Goal: Information Seeking & Learning: Check status

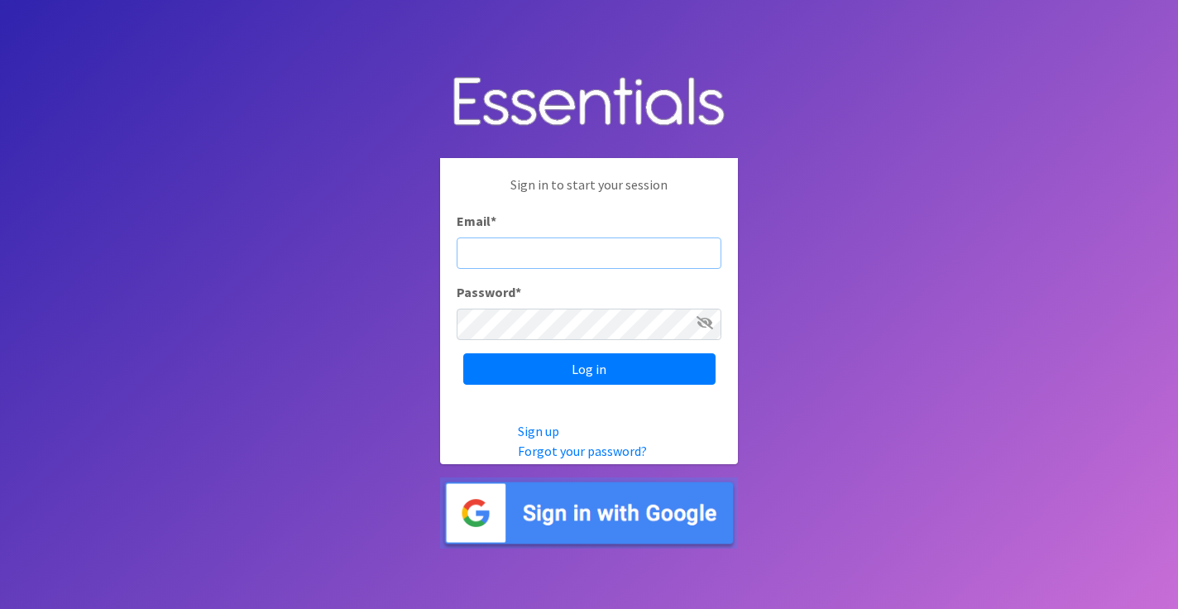
type input "michela@cnydiaperbank.org"
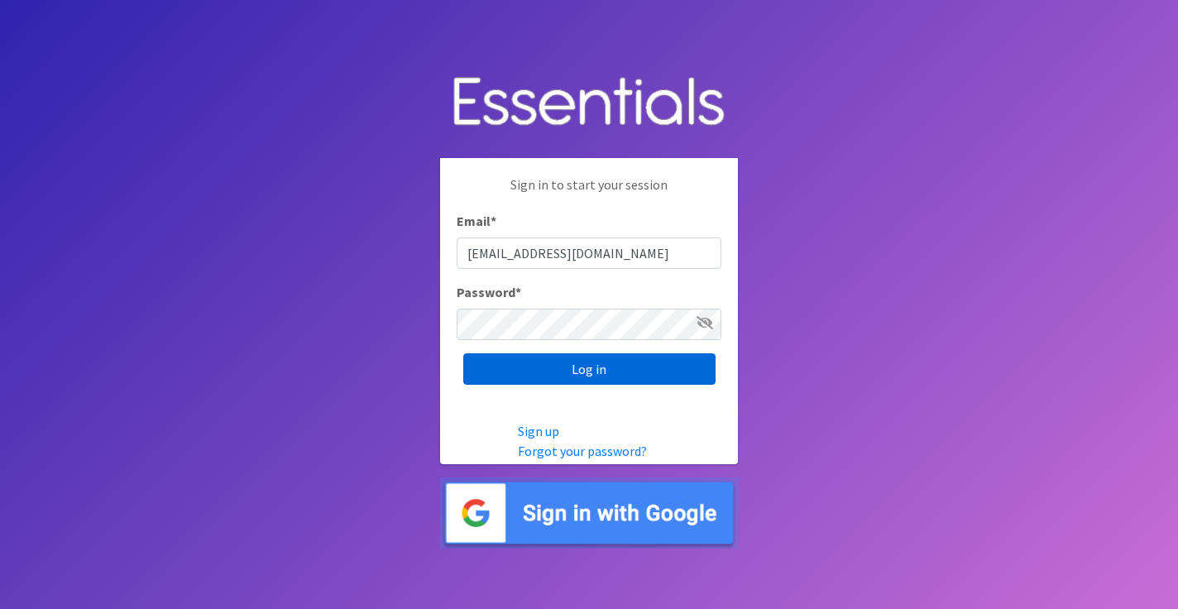
click at [542, 367] on input "Log in" at bounding box center [589, 368] width 252 height 31
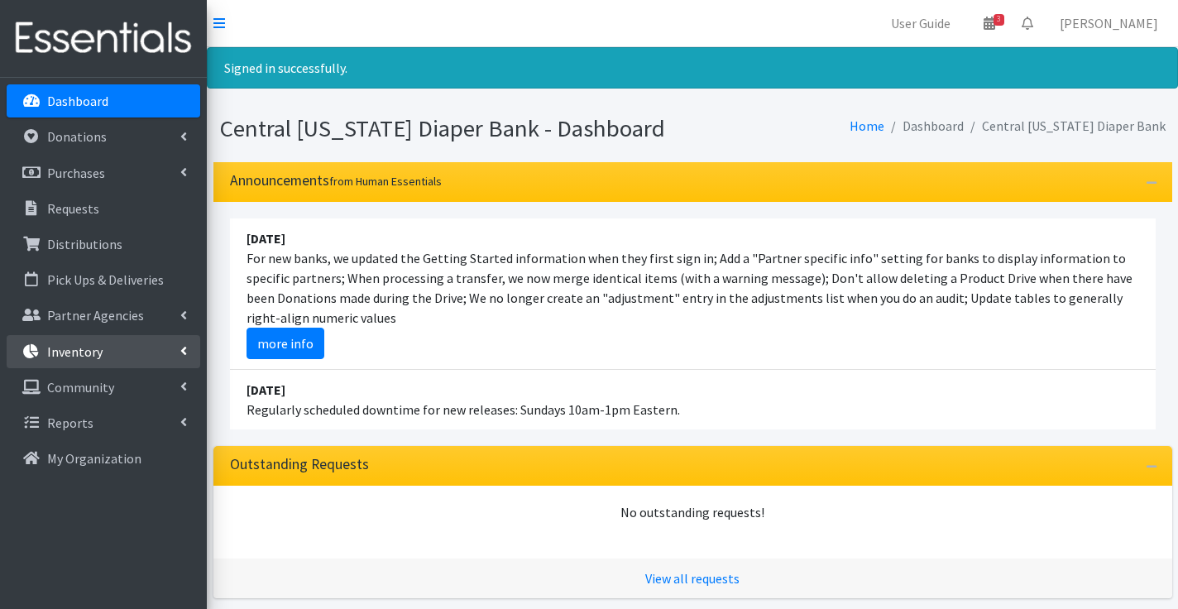
click at [95, 351] on p "Inventory" at bounding box center [74, 351] width 55 height 17
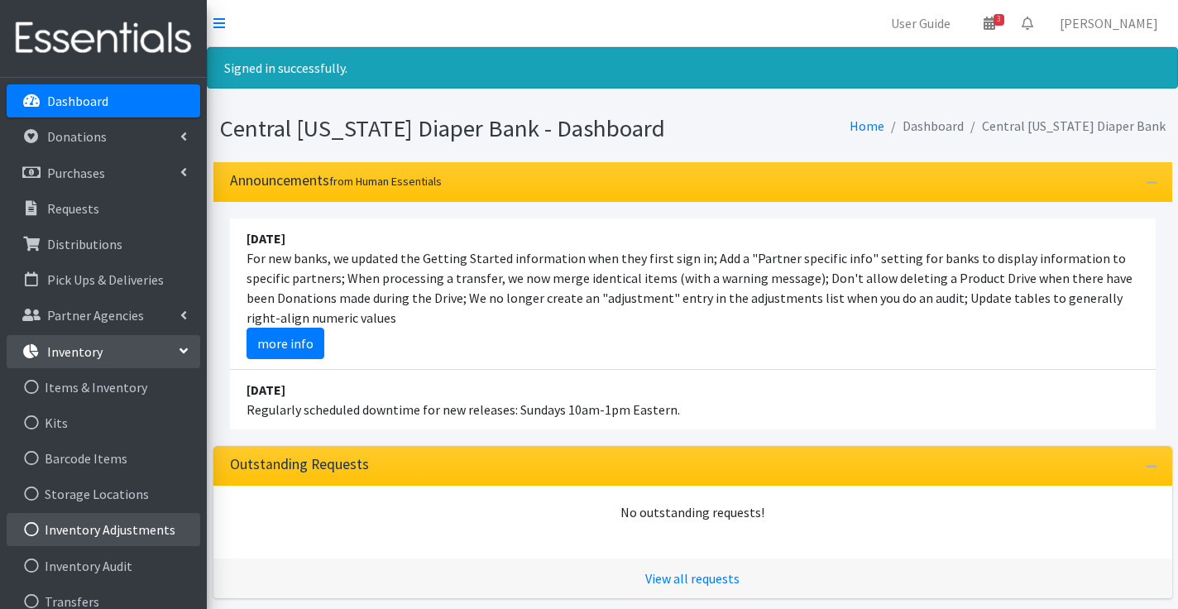
click at [111, 520] on link "Inventory Adjustments" at bounding box center [104, 529] width 194 height 33
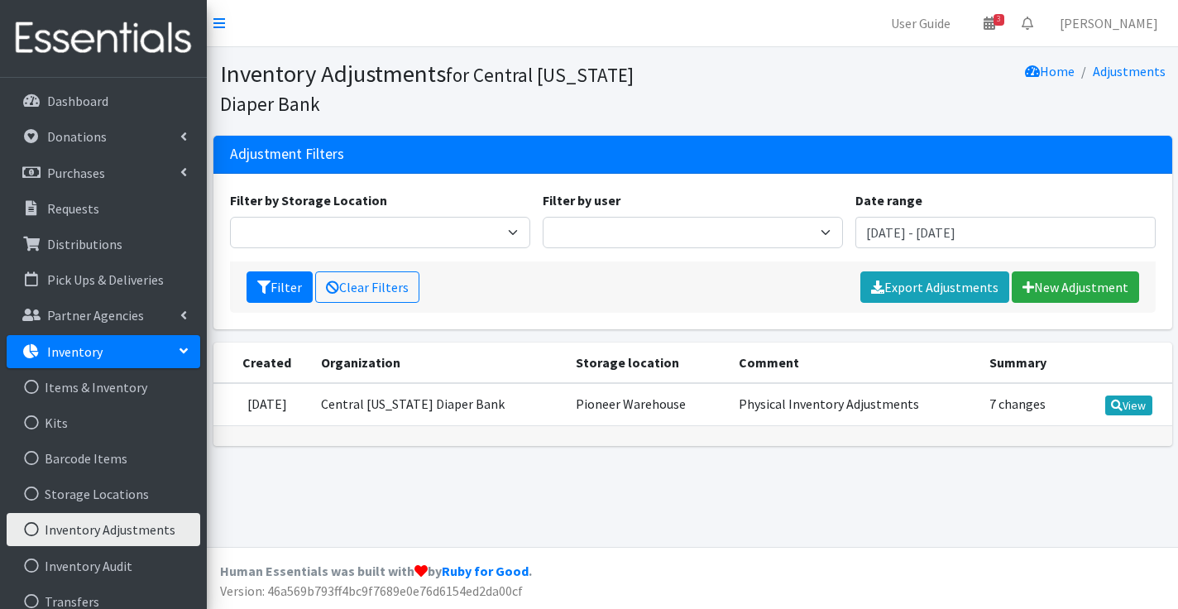
scroll to position [10, 0]
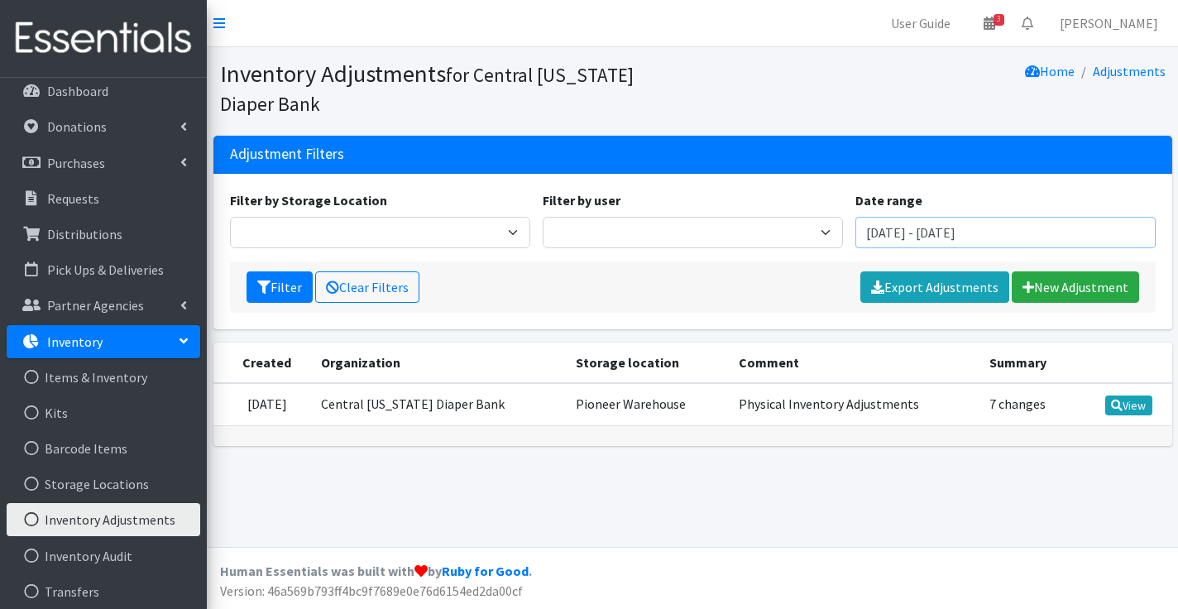
click at [991, 233] on input "June 19, 2025 - September 19, 2025" at bounding box center [1005, 232] width 300 height 31
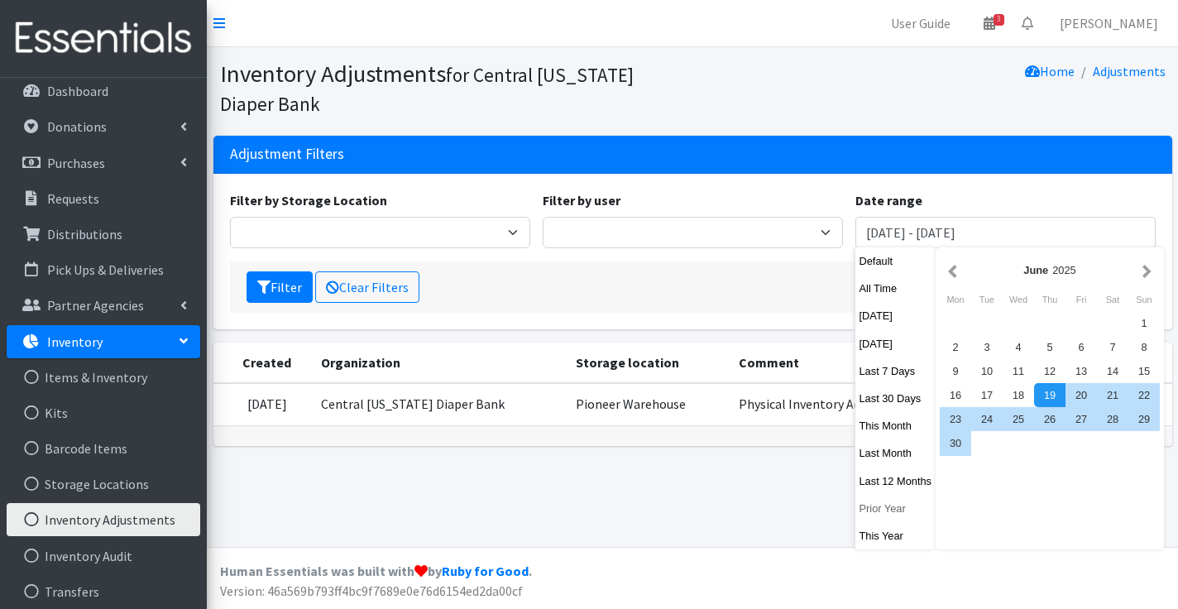
click at [892, 504] on button "Prior Year" at bounding box center [895, 508] width 81 height 24
type input "January 1, 2024 - December 31, 2024"
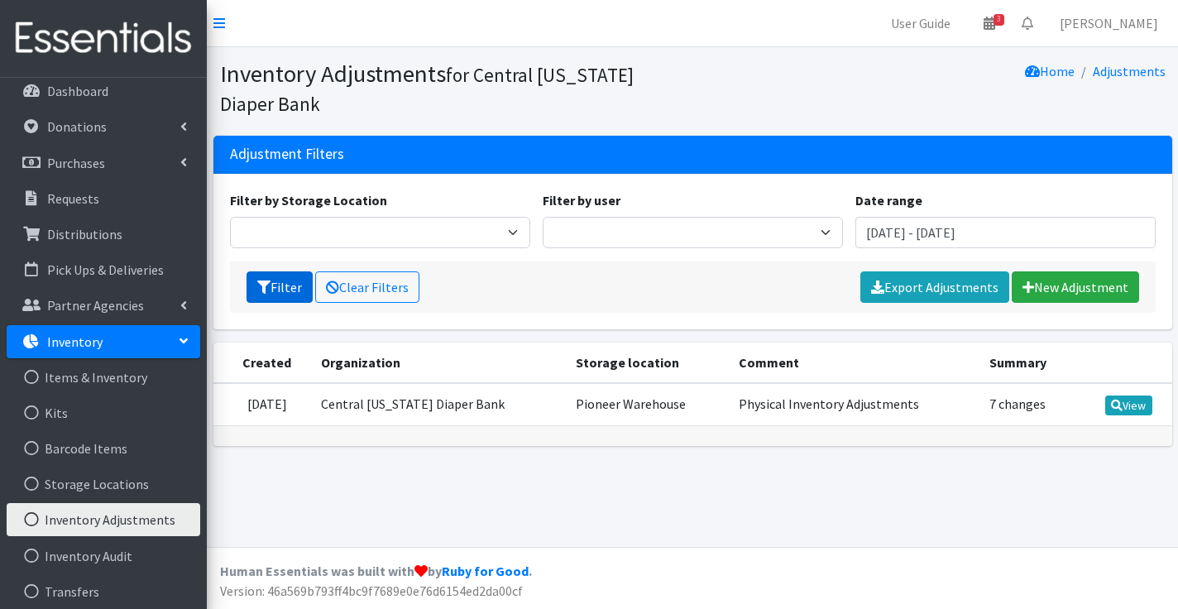
click at [286, 288] on button "Filter" at bounding box center [279, 286] width 66 height 31
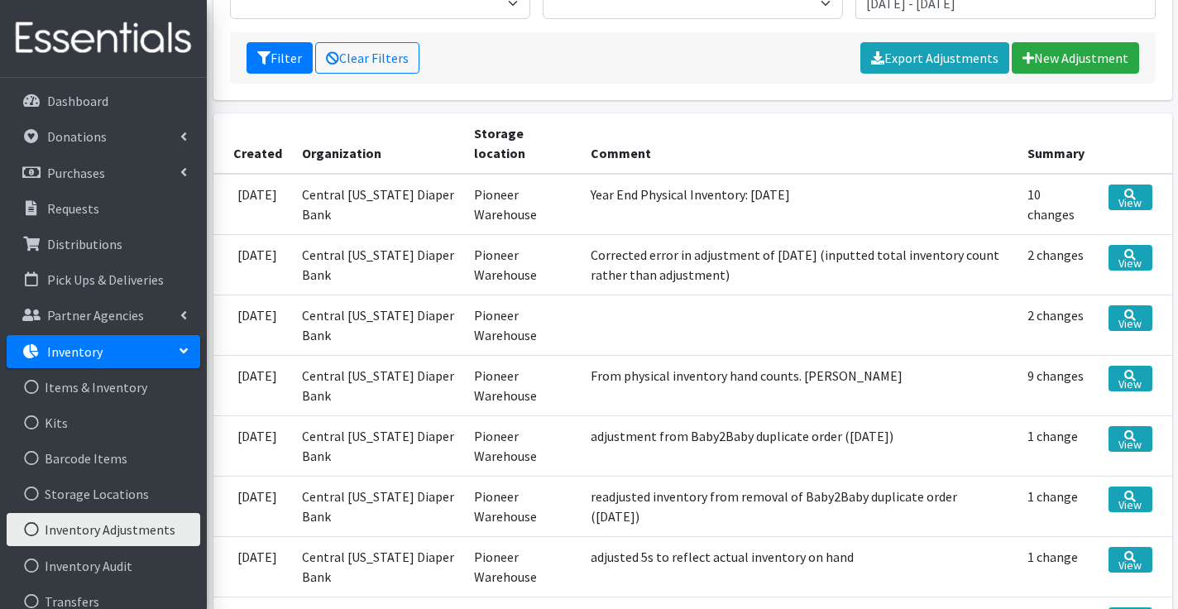
scroll to position [241, 0]
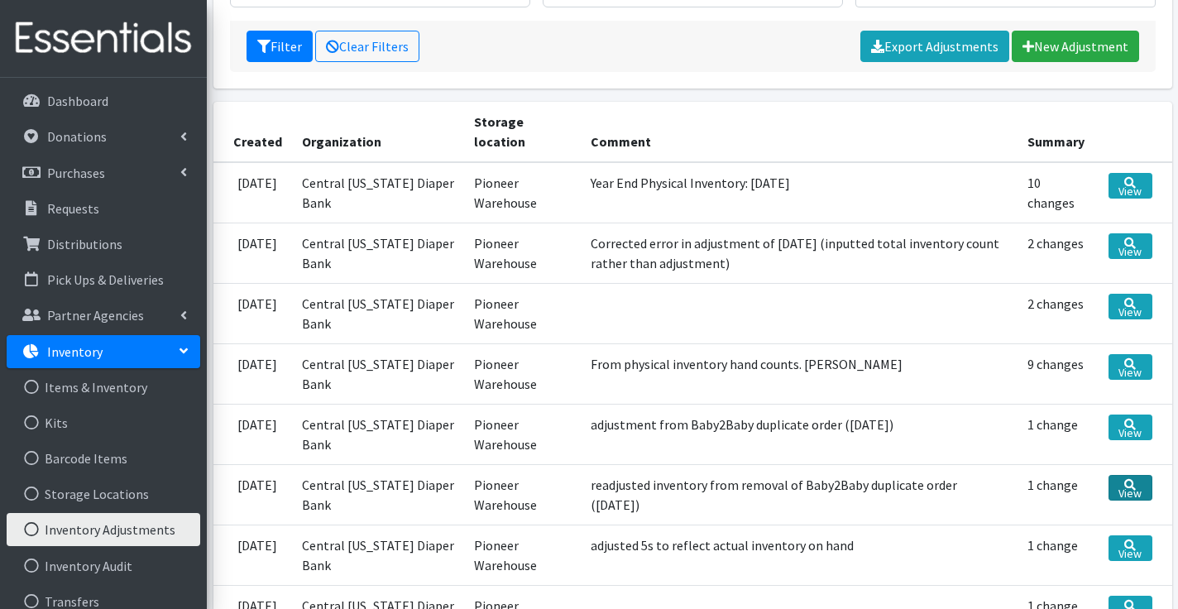
click at [1132, 497] on link "View" at bounding box center [1130, 488] width 44 height 26
click at [1139, 425] on link "View" at bounding box center [1130, 427] width 44 height 26
click at [1135, 370] on link "View" at bounding box center [1130, 367] width 44 height 26
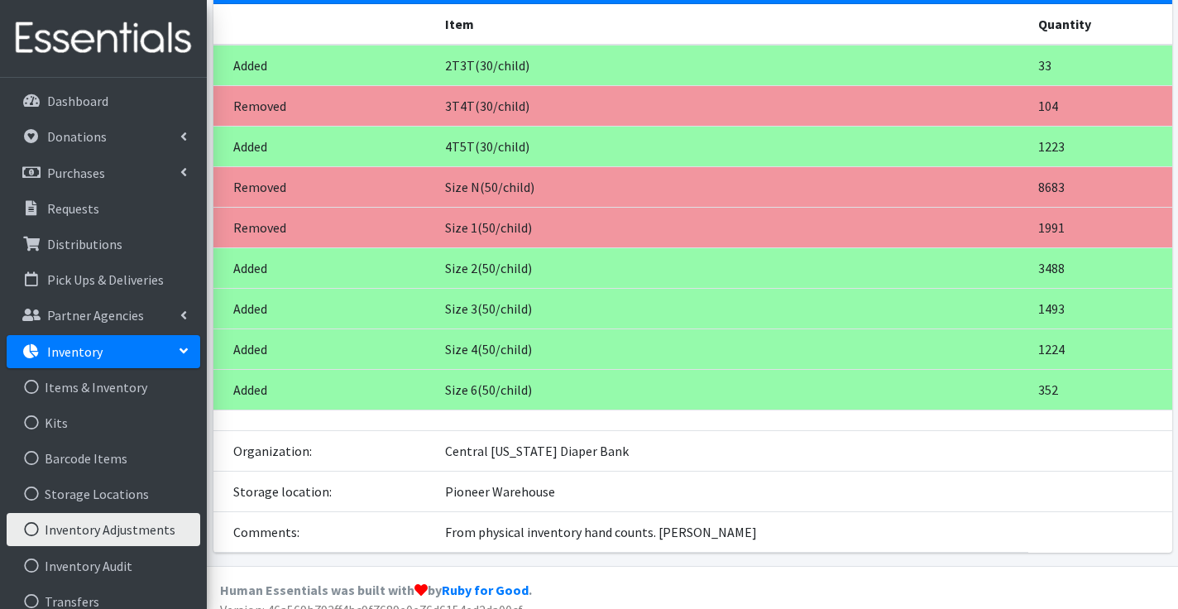
scroll to position [168, 0]
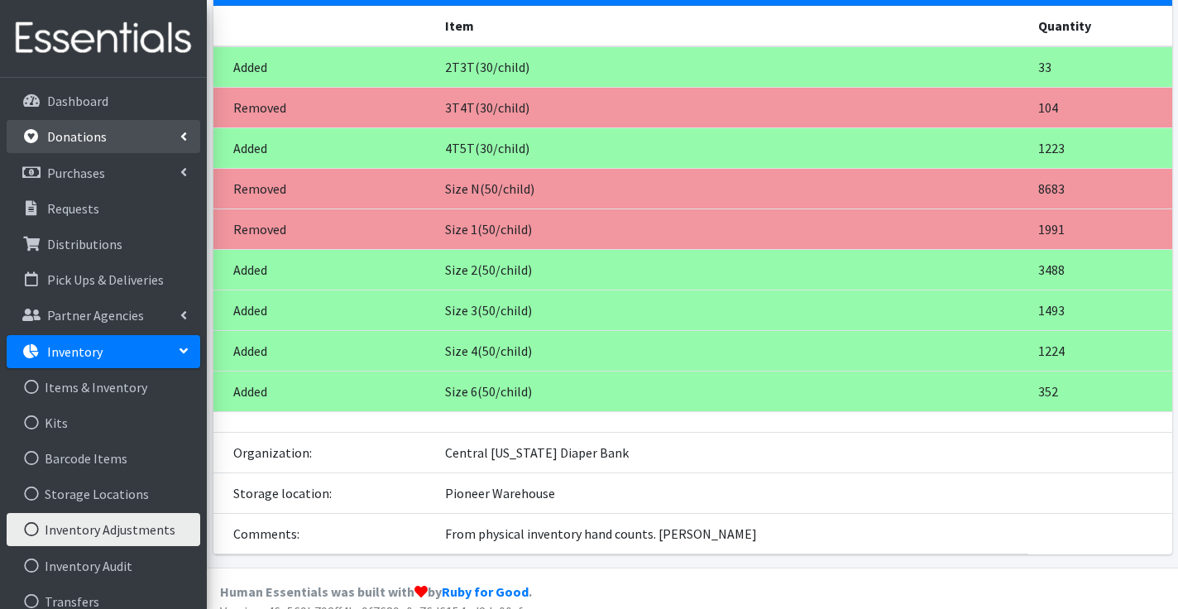
click at [79, 143] on p "Donations" at bounding box center [77, 136] width 60 height 17
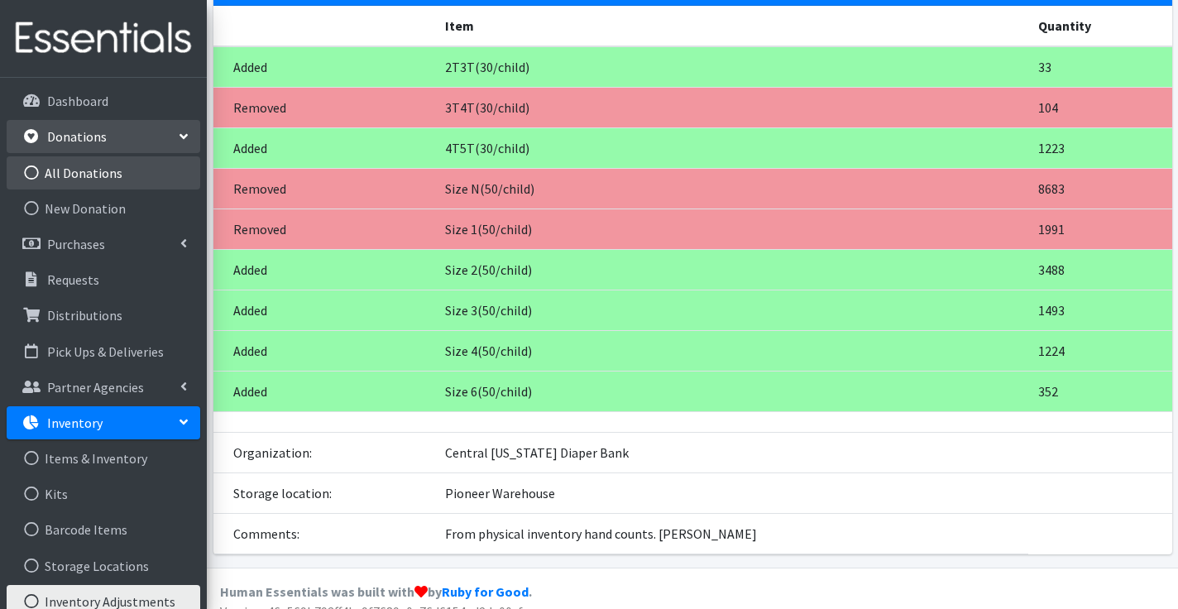
click at [93, 177] on link "All Donations" at bounding box center [104, 172] width 194 height 33
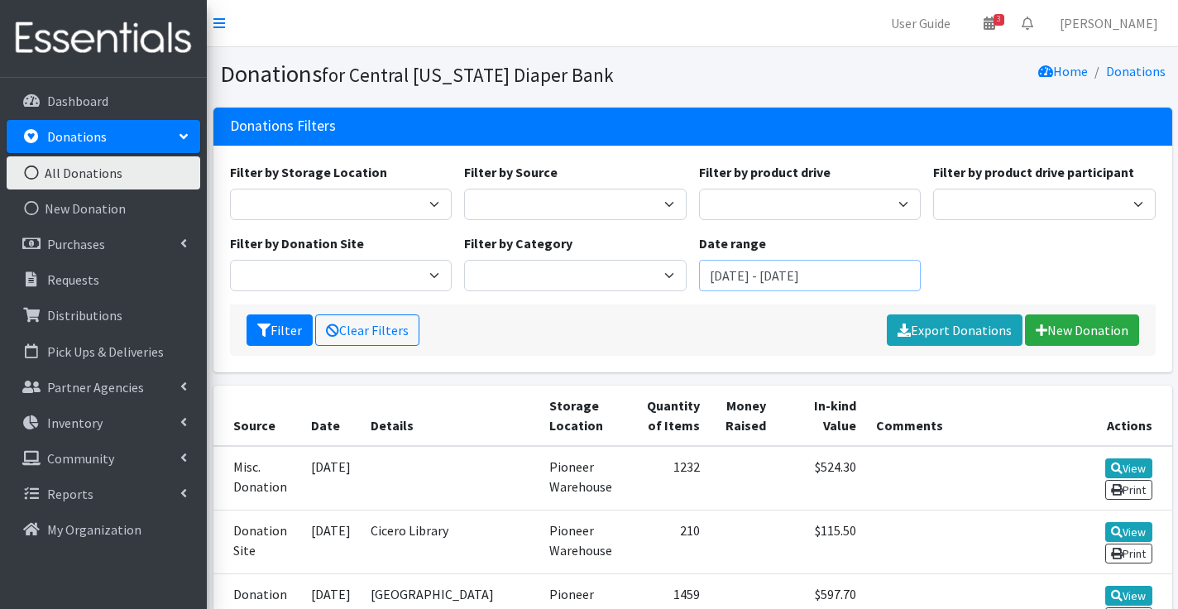
click at [798, 277] on input "June 19, 2025 - September 19, 2025" at bounding box center [810, 275] width 222 height 31
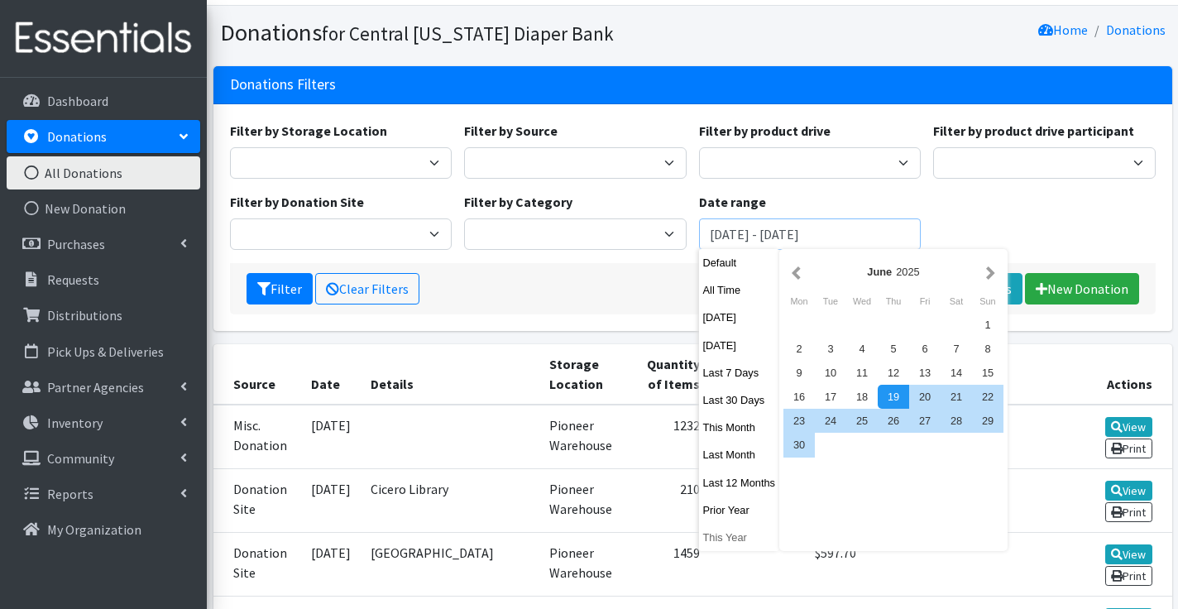
scroll to position [42, 0]
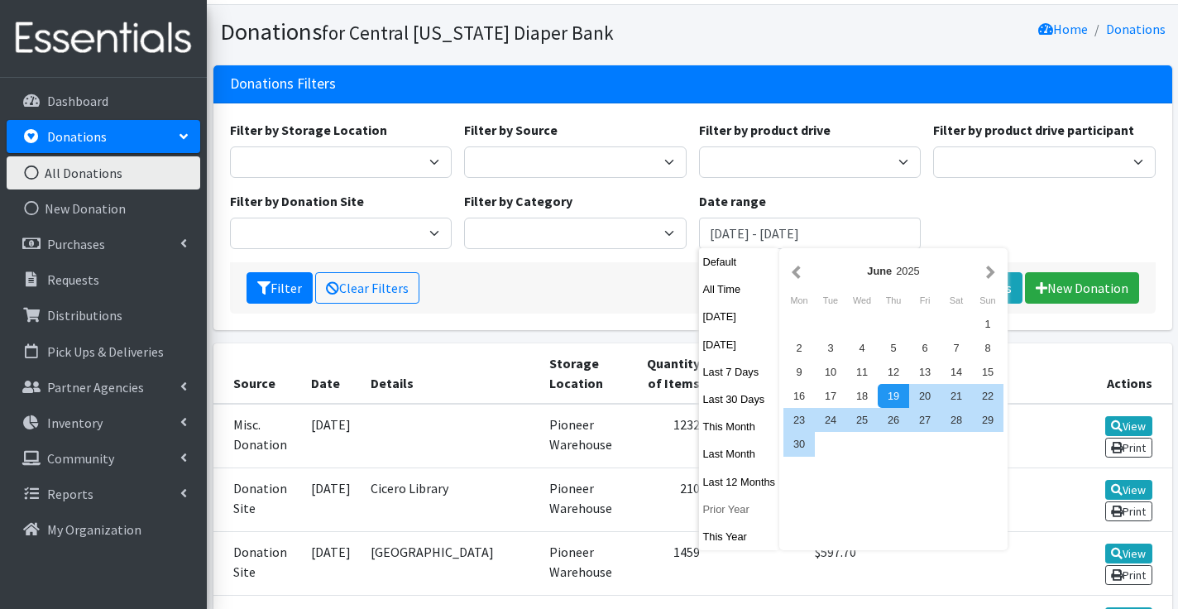
click at [728, 515] on button "Prior Year" at bounding box center [739, 509] width 81 height 24
type input "[DATE] - [DATE]"
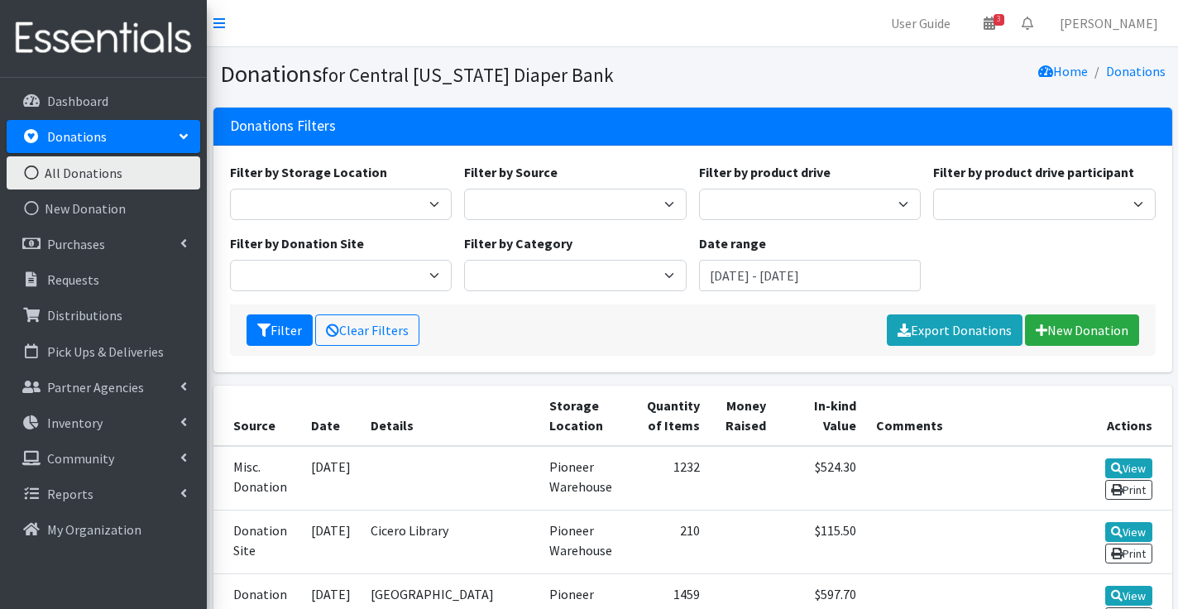
scroll to position [0, 0]
click at [748, 272] on input "January 1, 2024 - December 31, 2024" at bounding box center [810, 275] width 222 height 31
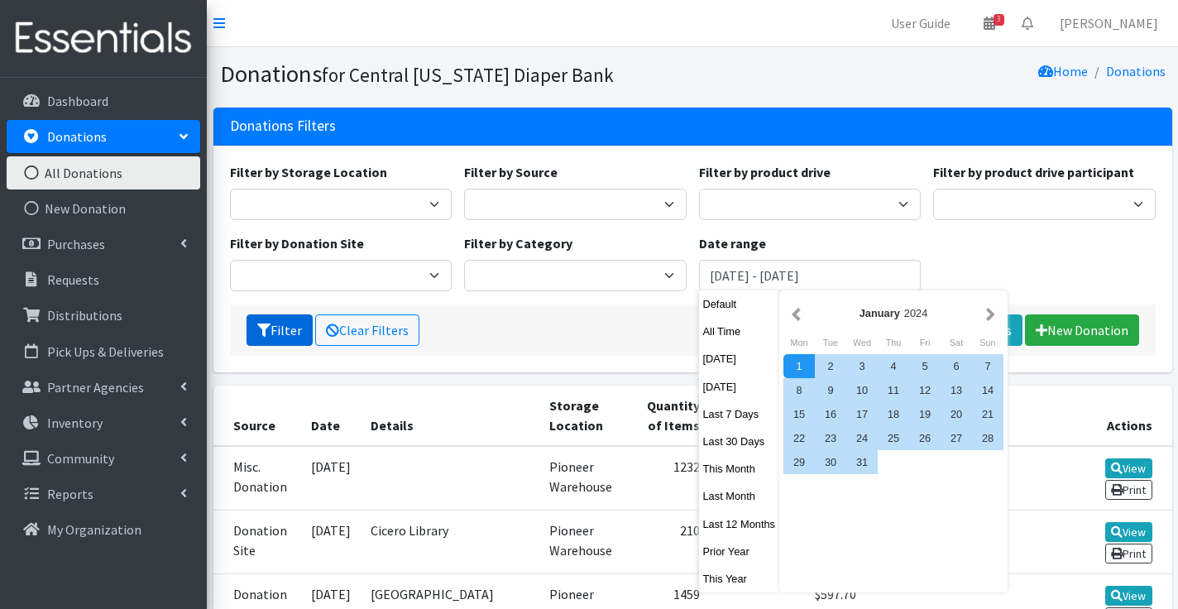
click at [281, 332] on button "Filter" at bounding box center [279, 329] width 66 height 31
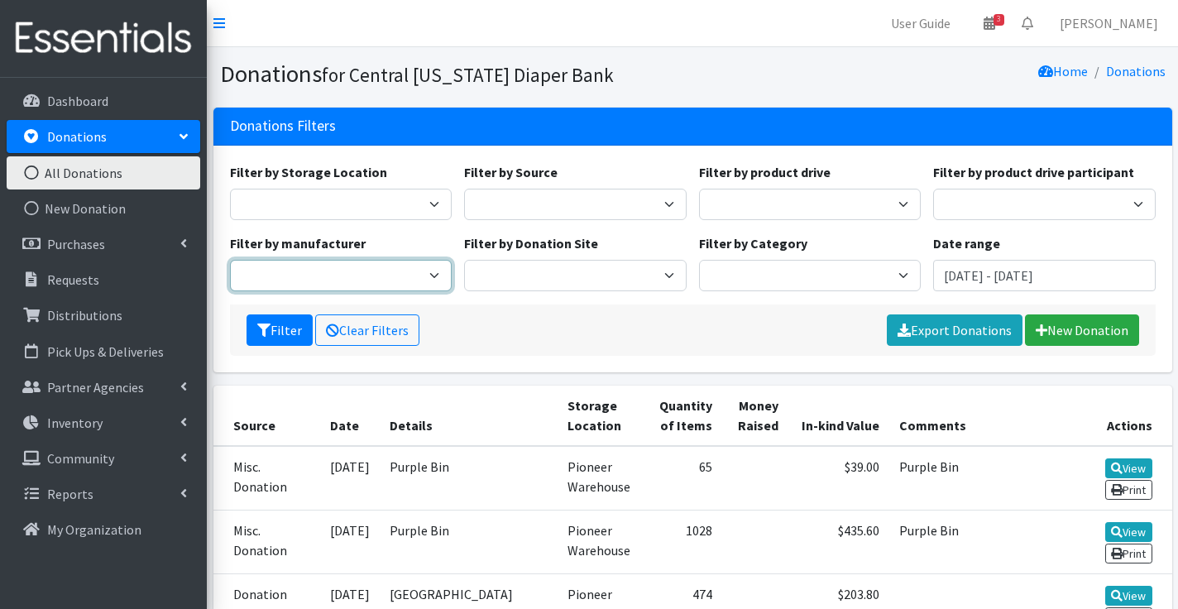
select select "73"
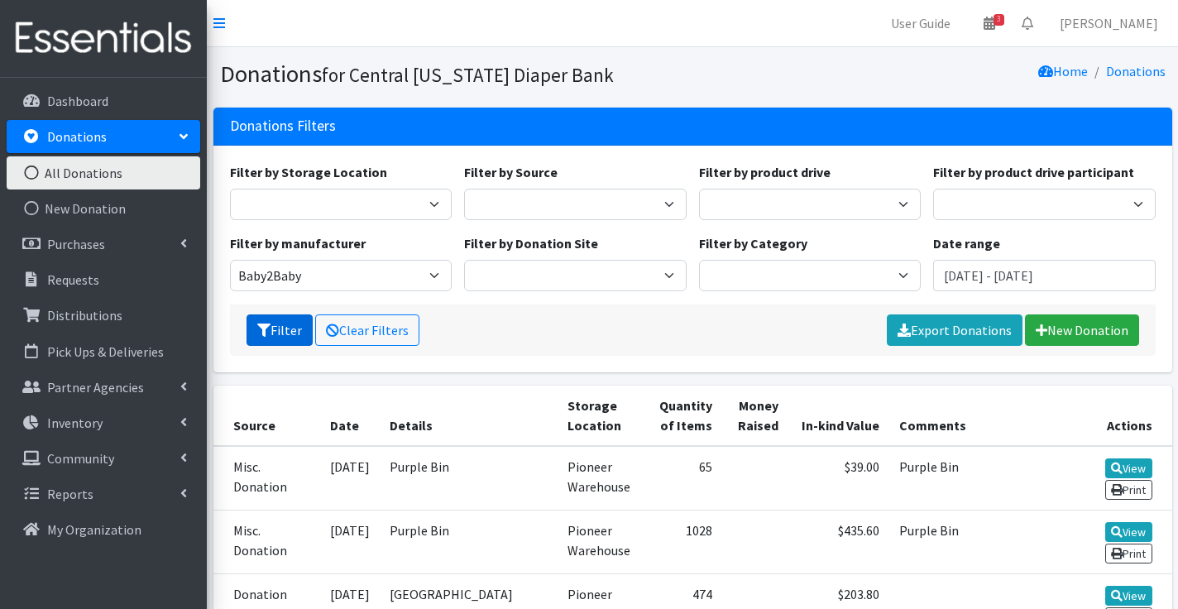
click at [293, 332] on button "Filter" at bounding box center [279, 329] width 66 height 31
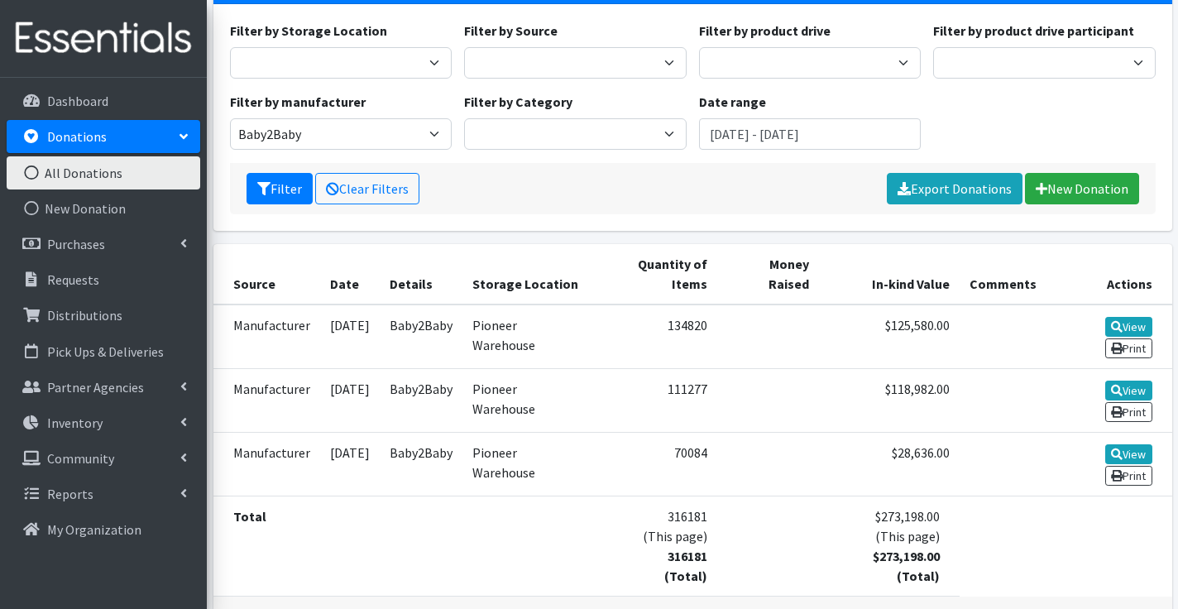
scroll to position [157, 0]
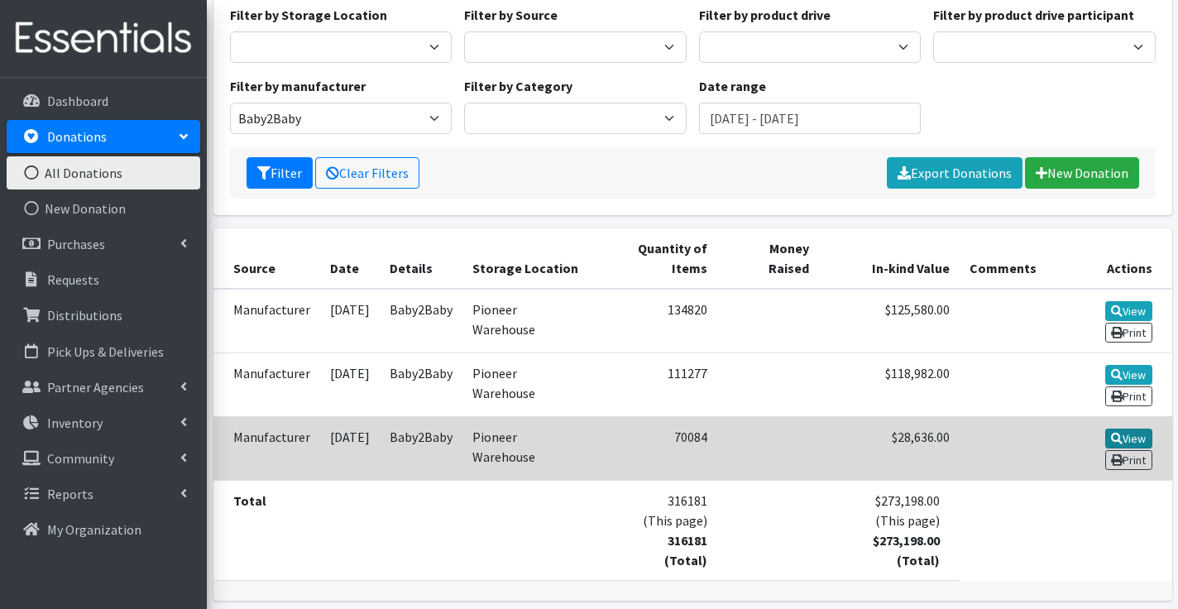
click at [1126, 439] on link "View" at bounding box center [1128, 438] width 47 height 20
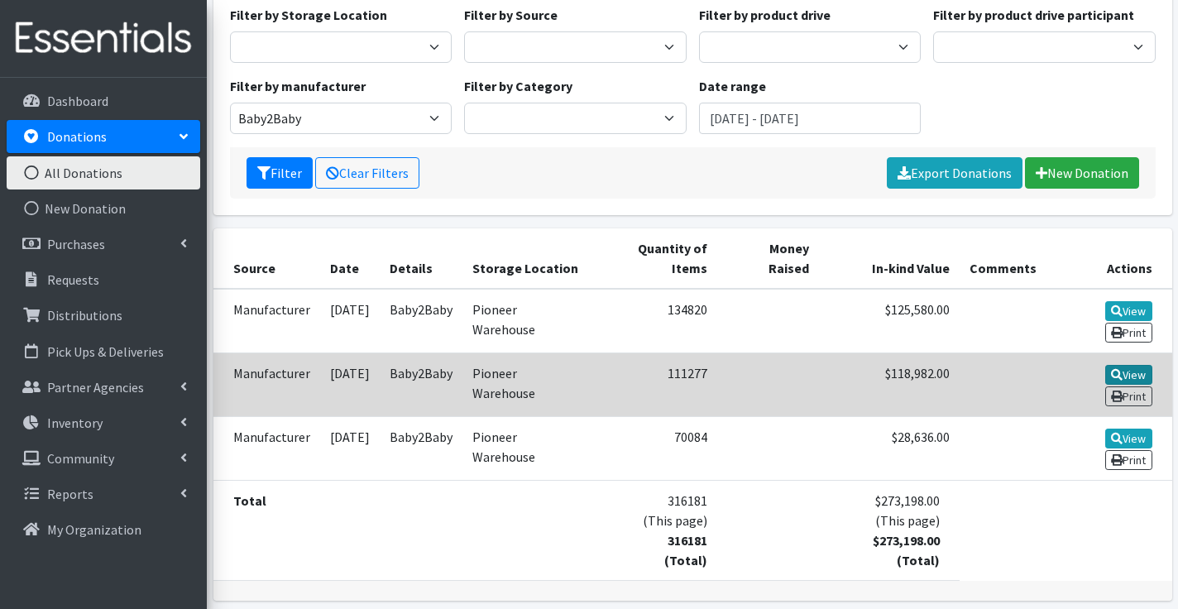
click at [1135, 375] on link "View" at bounding box center [1128, 375] width 47 height 20
click at [1133, 372] on link "View" at bounding box center [1128, 375] width 47 height 20
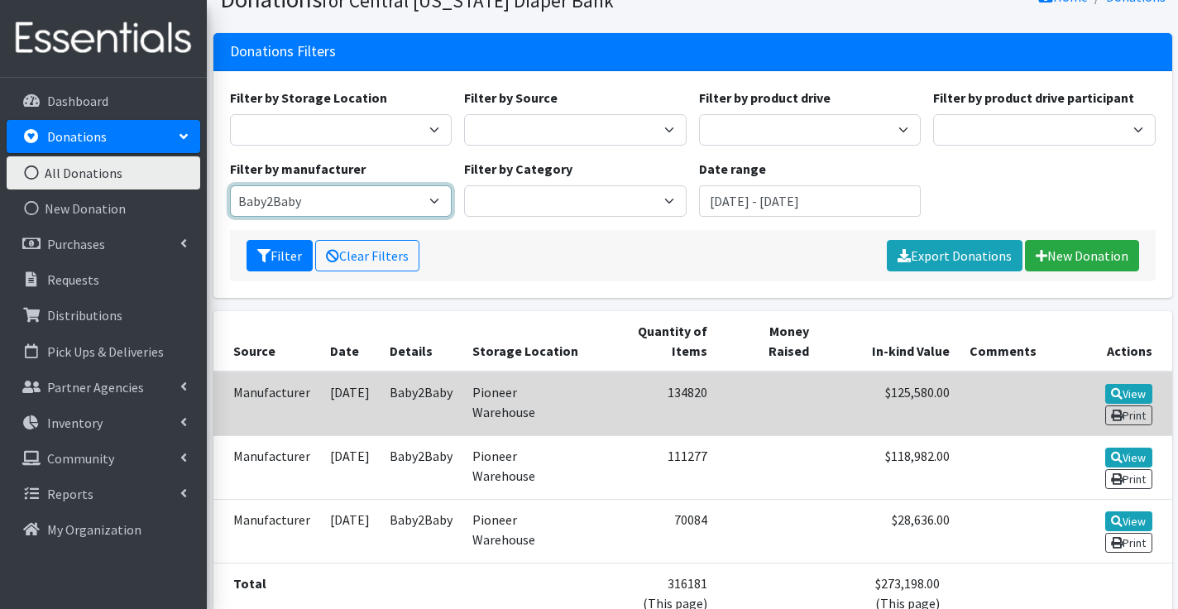
scroll to position [91, 0]
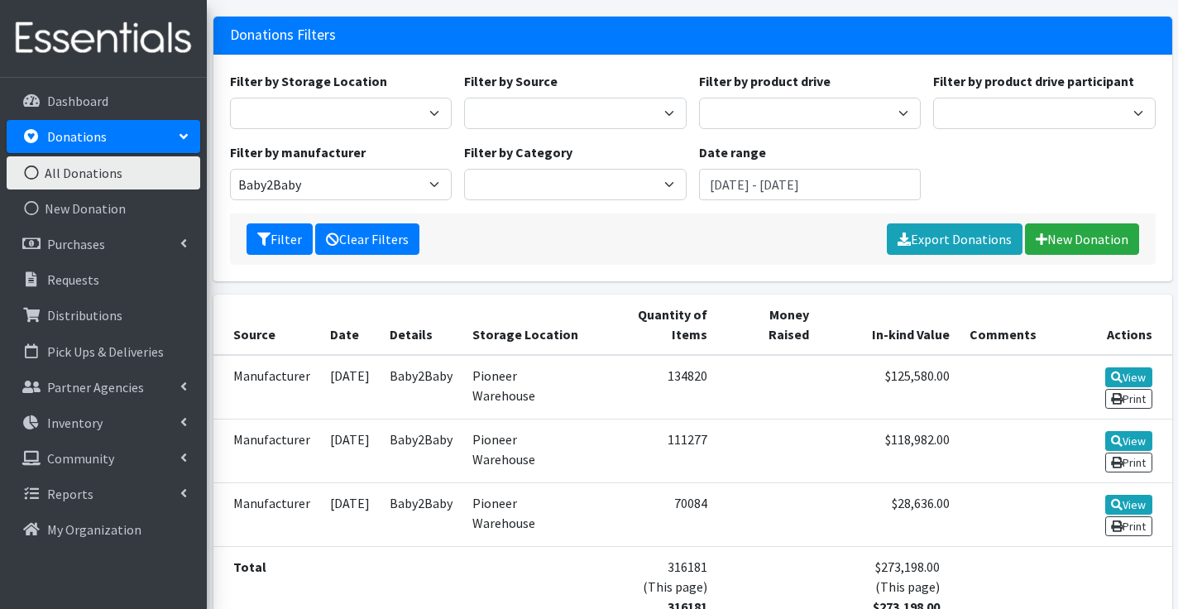
click at [401, 238] on link "Clear Filters" at bounding box center [367, 238] width 104 height 31
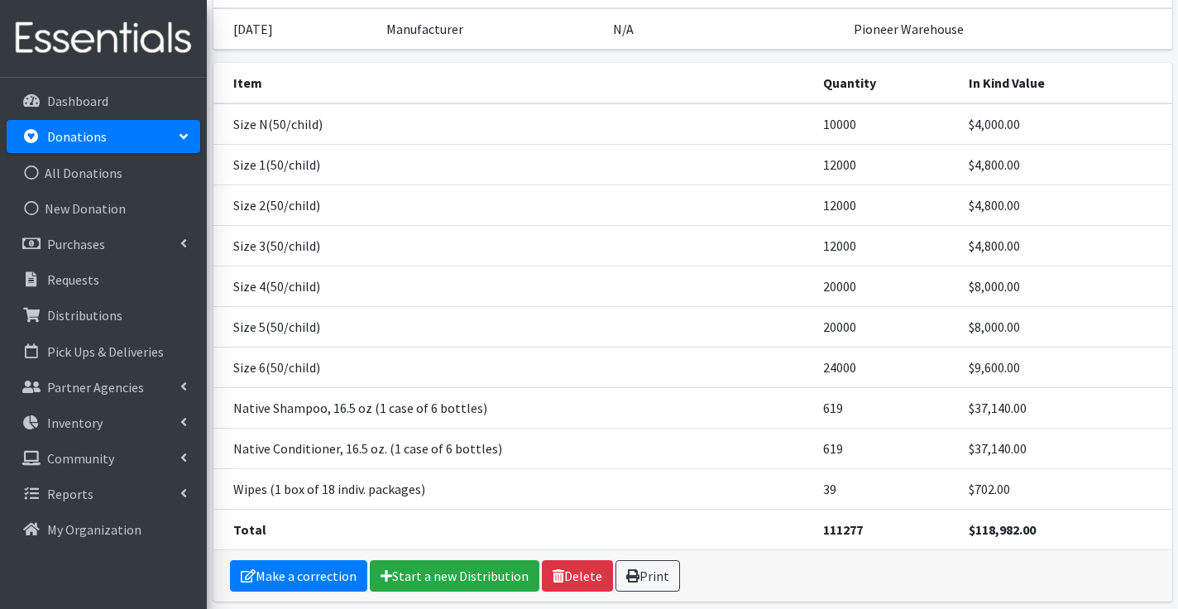
scroll to position [155, 0]
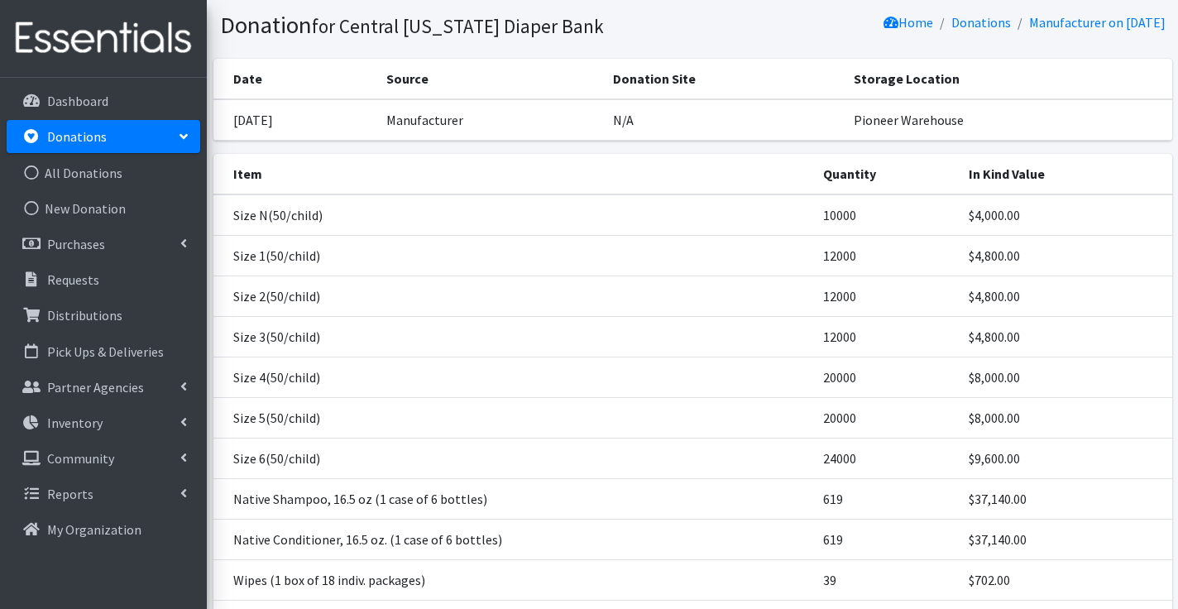
scroll to position [53, 0]
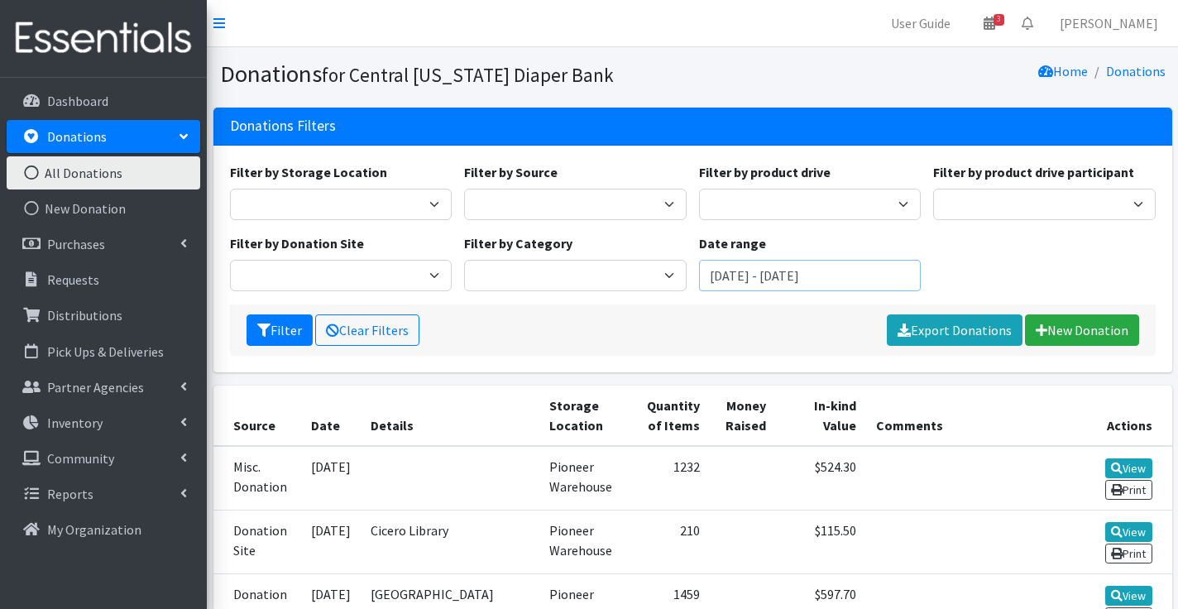
click at [744, 270] on input "June 19, 2025 - September 19, 2025" at bounding box center [810, 275] width 222 height 31
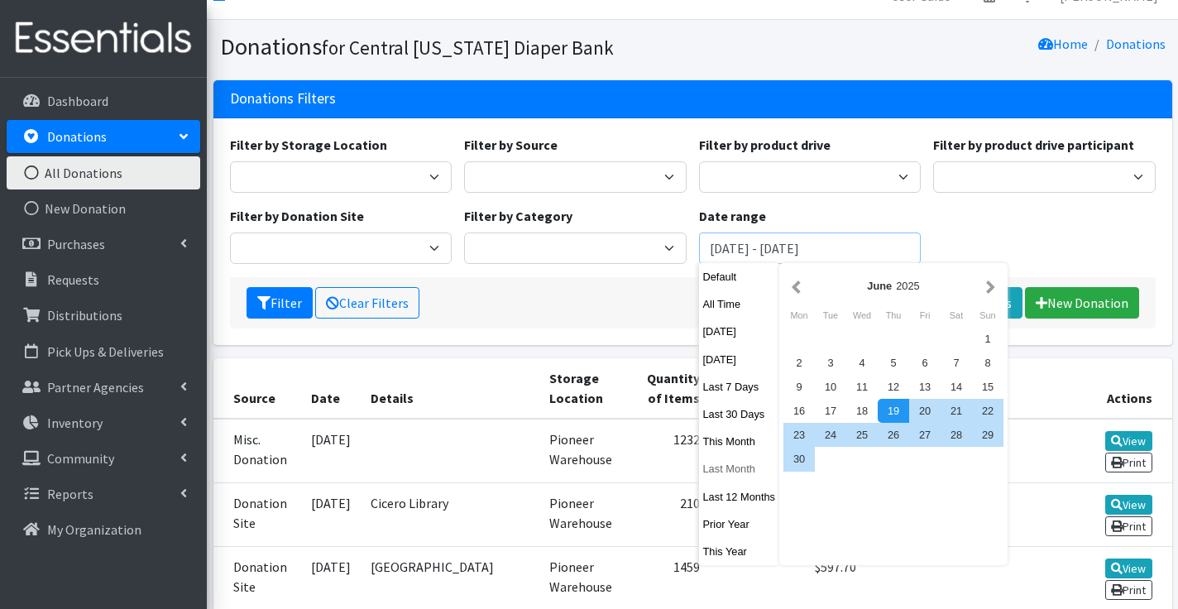
scroll to position [27, 0]
click at [732, 514] on button "Prior Year" at bounding box center [739, 524] width 81 height 24
type input "[DATE] - [DATE]"
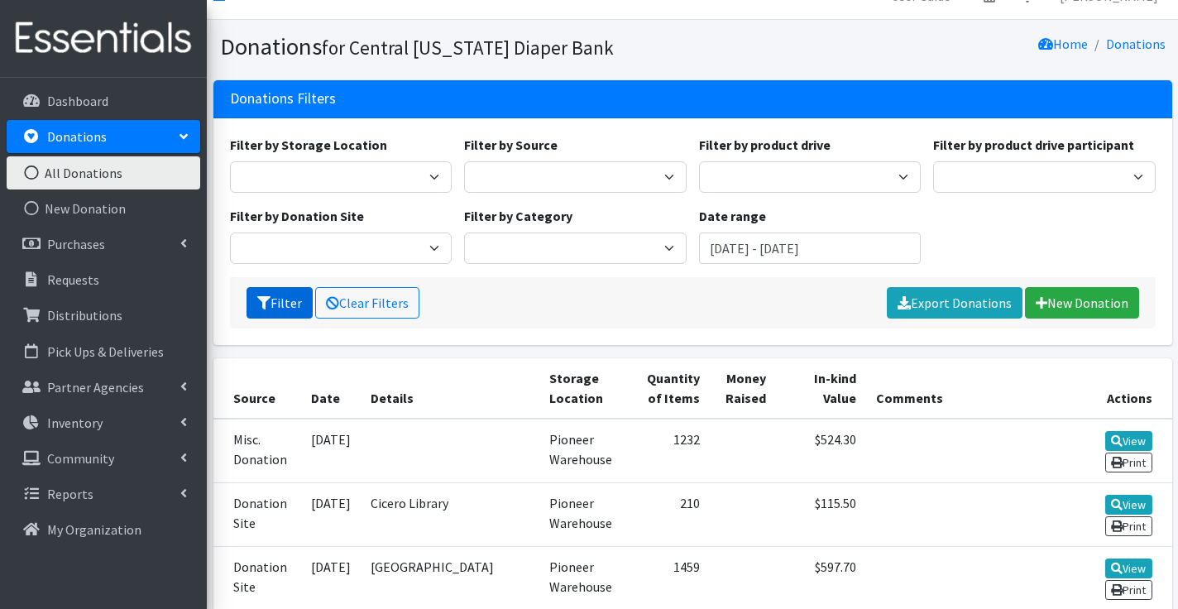
click at [287, 296] on button "Filter" at bounding box center [279, 302] width 66 height 31
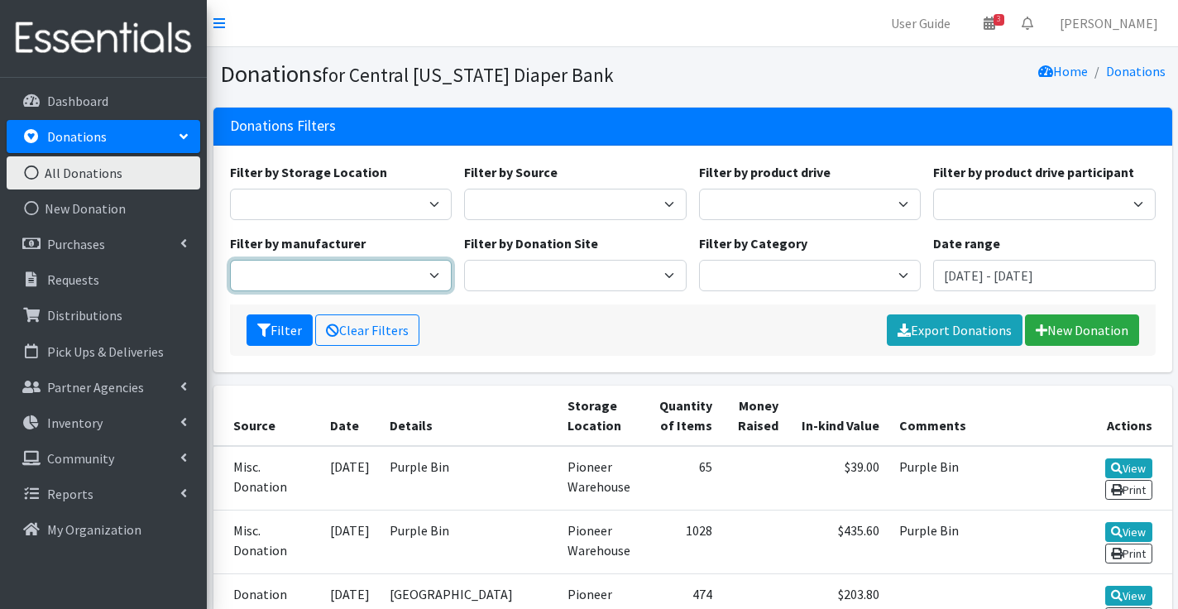
select select "9"
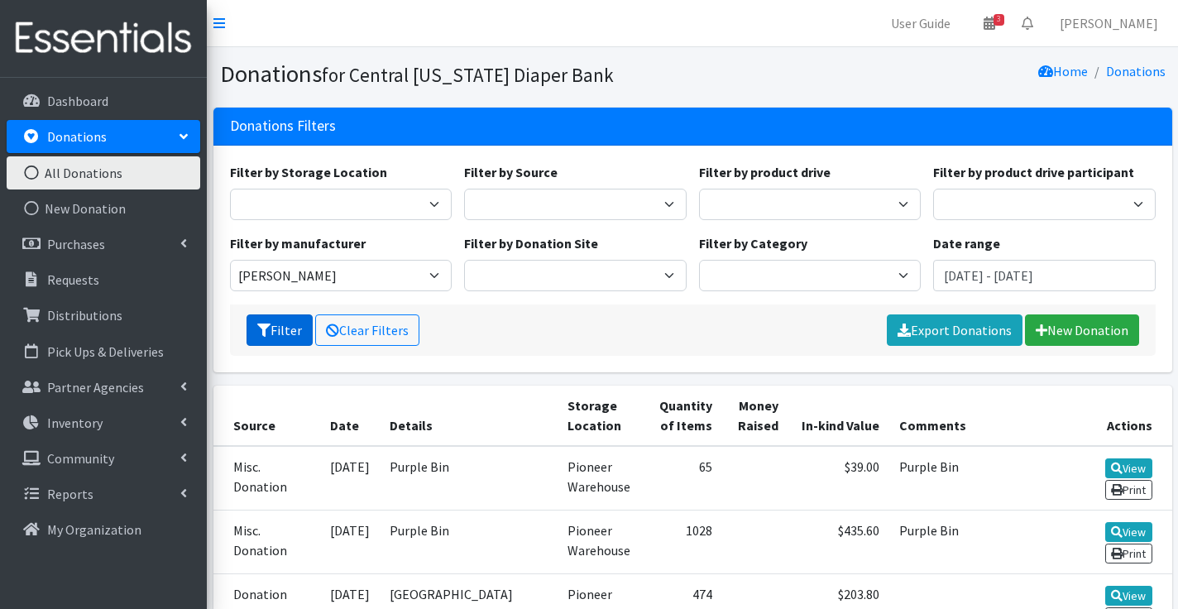
click at [299, 322] on button "Filter" at bounding box center [279, 329] width 66 height 31
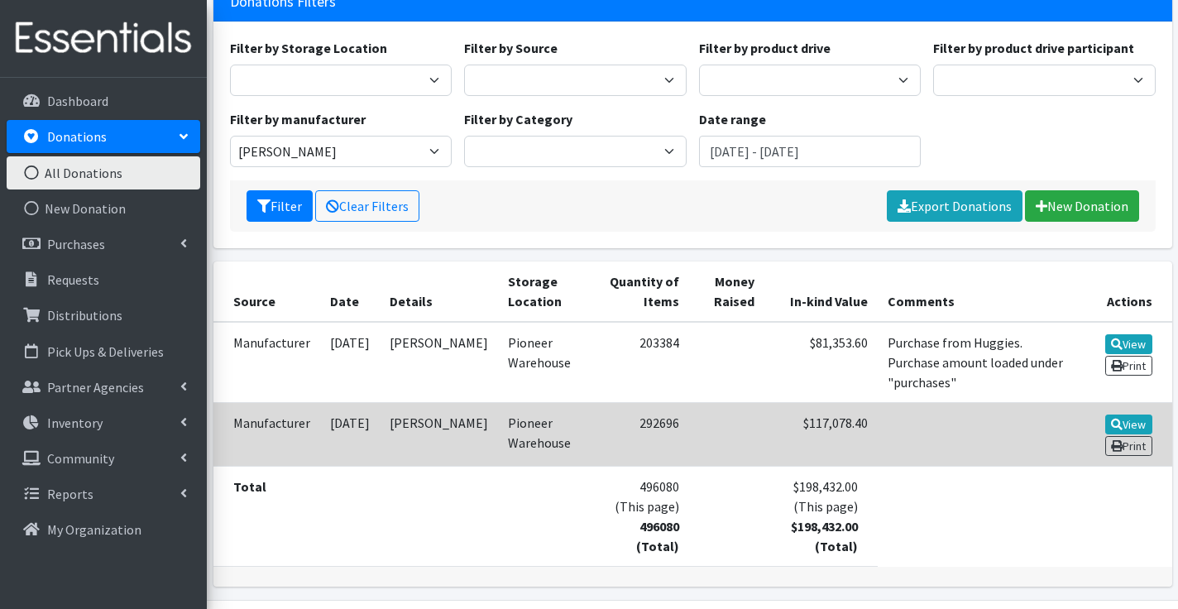
scroll to position [126, 0]
